Goal: Transaction & Acquisition: Obtain resource

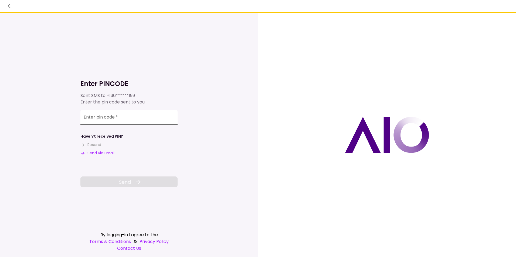
click at [144, 117] on input "Enter pin code   *" at bounding box center [128, 117] width 97 height 15
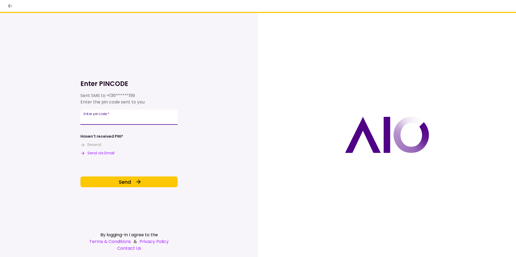
type input "******"
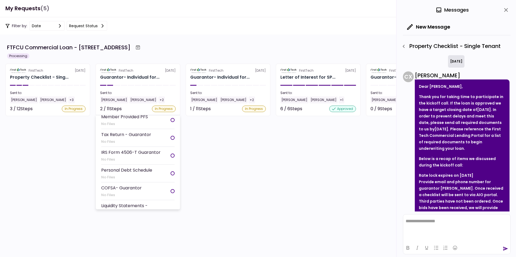
scroll to position [123, 0]
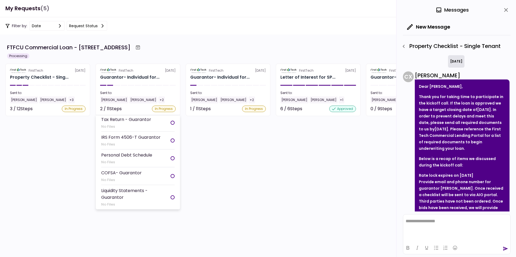
click at [128, 138] on div "IRS Form 4506-T Guarantor" at bounding box center [130, 137] width 59 height 7
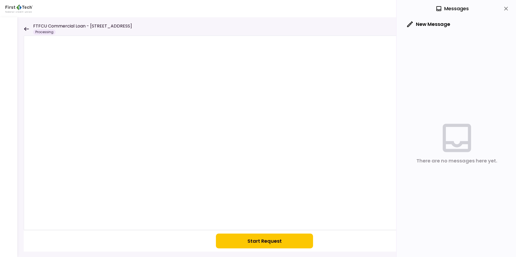
click at [264, 241] on button "Start Request" at bounding box center [264, 241] width 97 height 15
click at [27, 29] on icon at bounding box center [26, 29] width 5 height 4
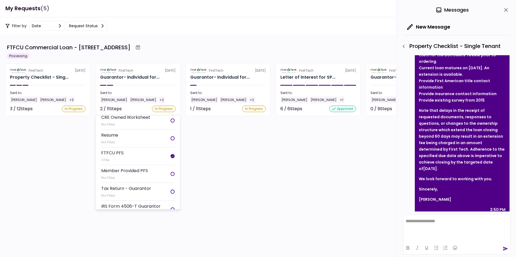
scroll to position [81, 0]
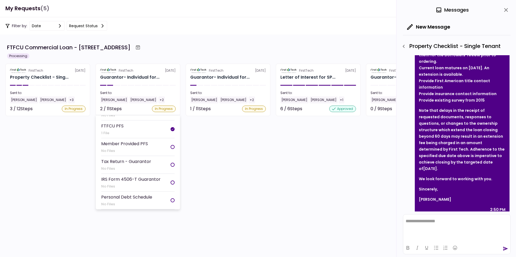
click at [136, 179] on div "IRS Form 4506-T Guarantor" at bounding box center [130, 179] width 59 height 7
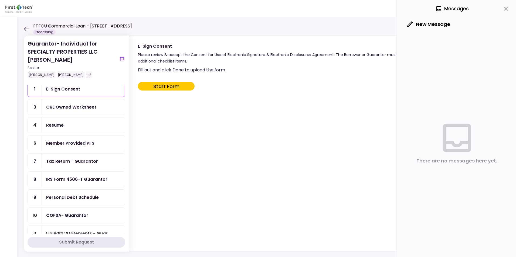
scroll to position [27, 0]
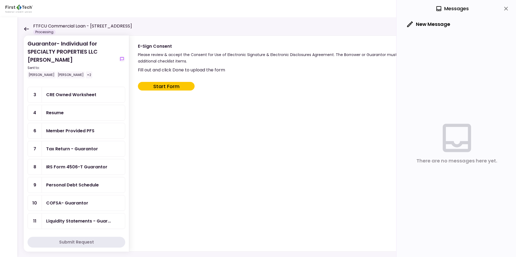
click at [67, 165] on div "IRS Form 4506-T Guarantor" at bounding box center [76, 167] width 61 height 7
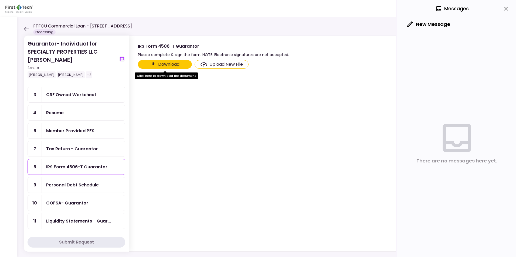
click at [162, 63] on button "Download" at bounding box center [165, 64] width 54 height 9
